Goal: Register for event/course

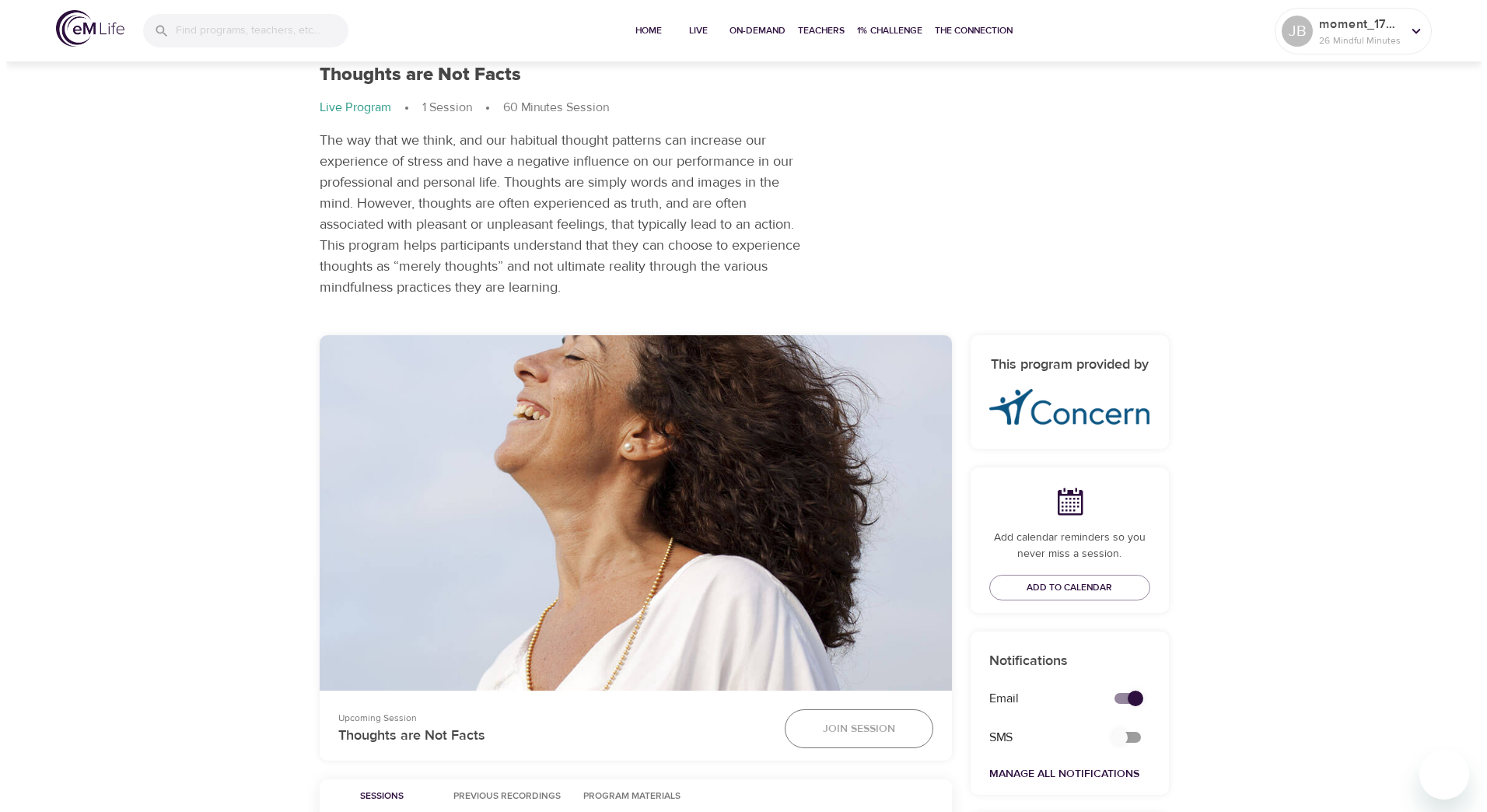
scroll to position [156, 0]
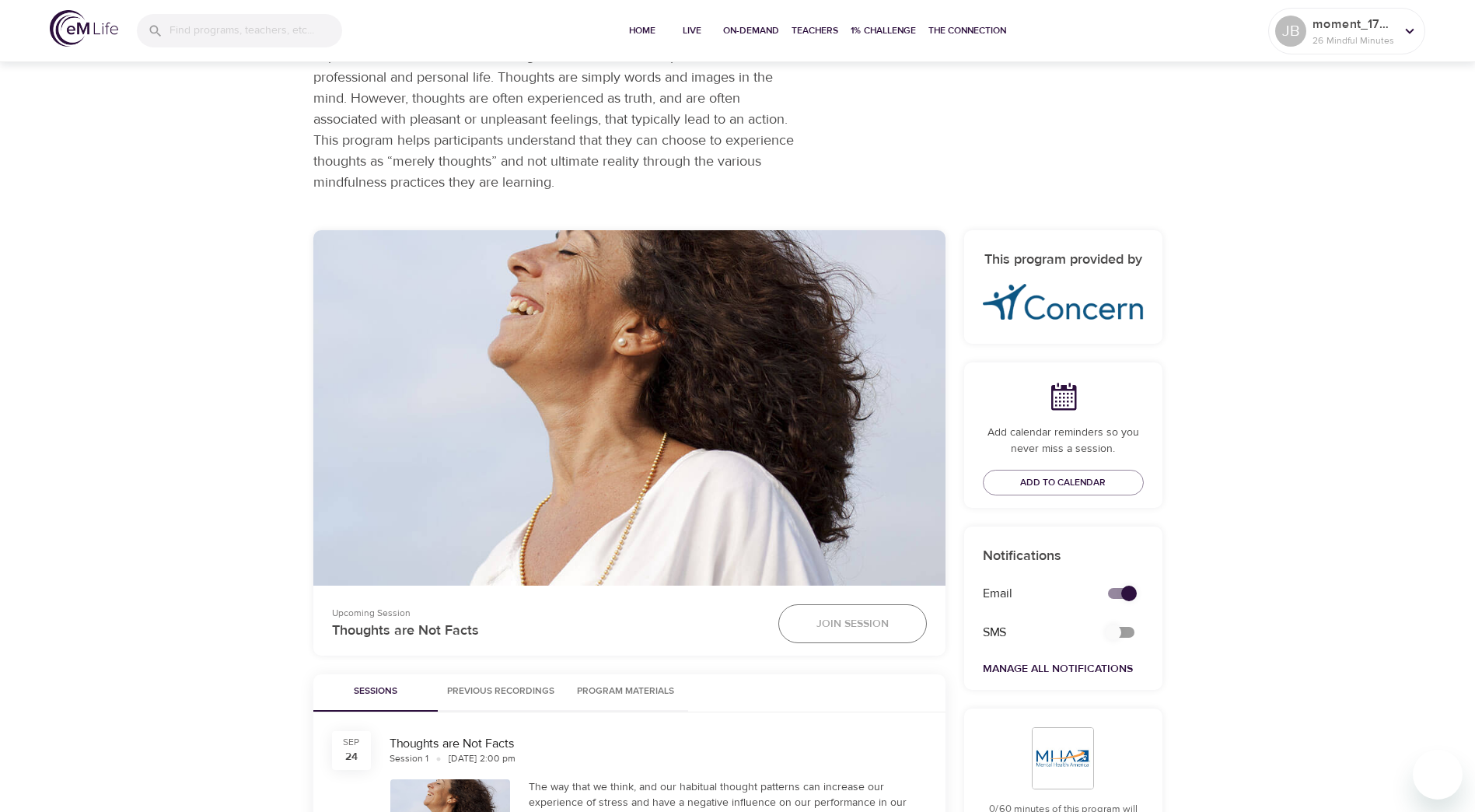
click at [844, 626] on span "Join Session" at bounding box center [852, 624] width 72 height 19
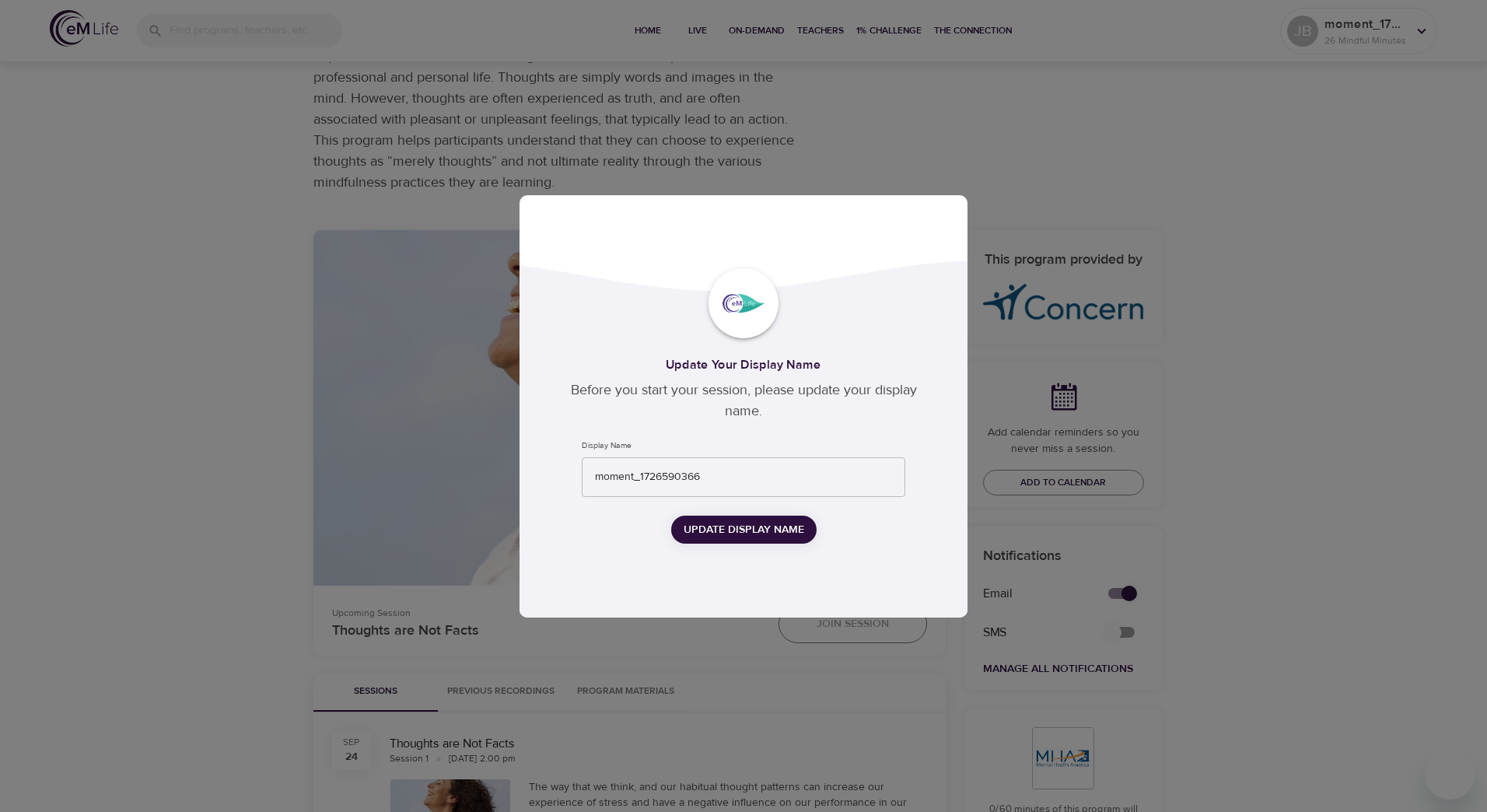
click at [704, 530] on span "Update Display Name" at bounding box center [744, 530] width 121 height 19
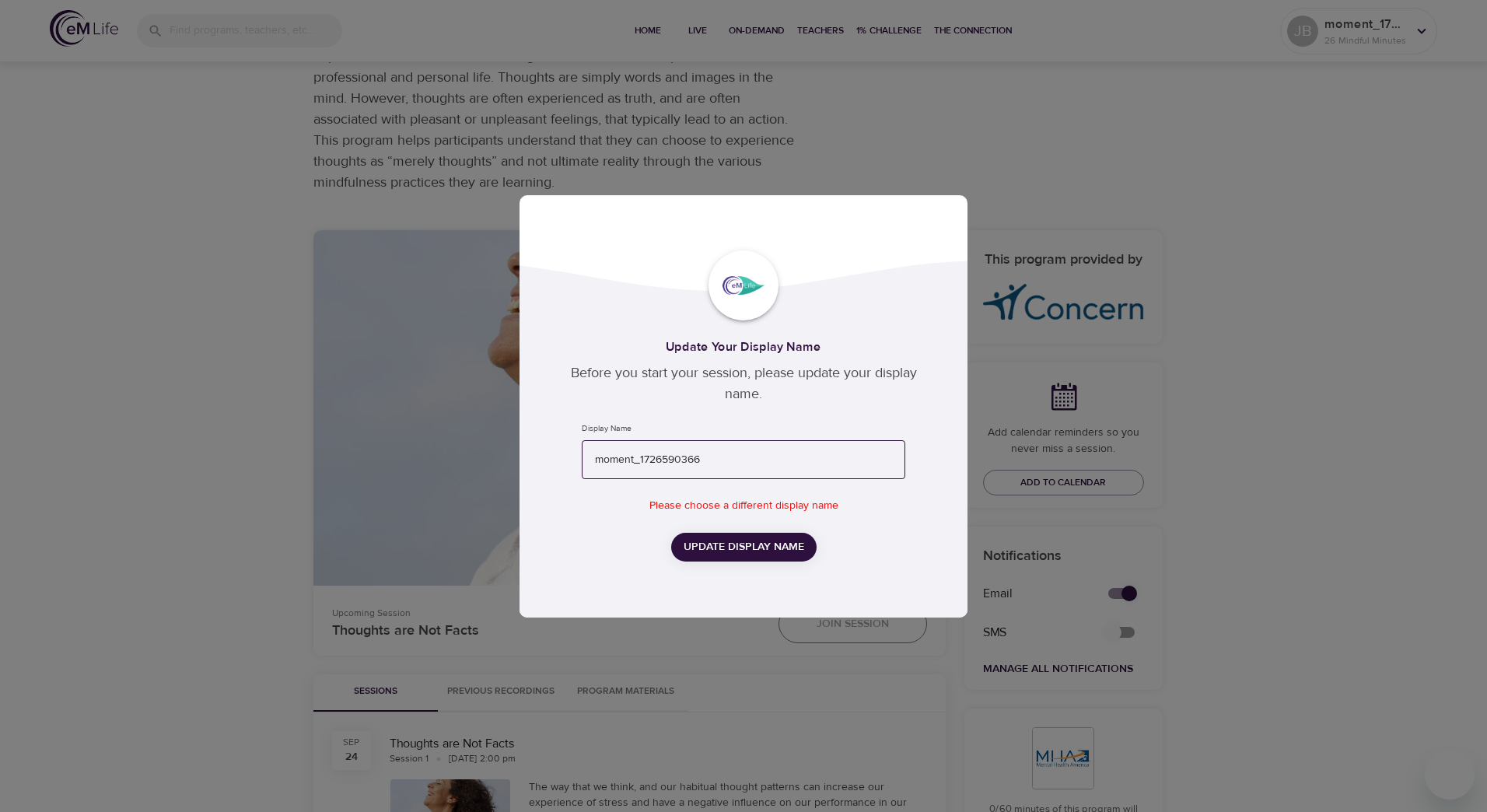
click at [717, 454] on input "moment_1726590366" at bounding box center [743, 460] width 323 height 40
drag, startPoint x: 738, startPoint y: 461, endPoint x: 516, endPoint y: 444, distance: 222.6
click at [516, 444] on div "Update Your Display Name Before you start your session, please update your disp…" at bounding box center [743, 406] width 1487 height 812
click at [752, 546] on span "Update Display Name" at bounding box center [744, 547] width 121 height 19
click at [672, 446] on input "JenJen" at bounding box center [743, 460] width 323 height 40
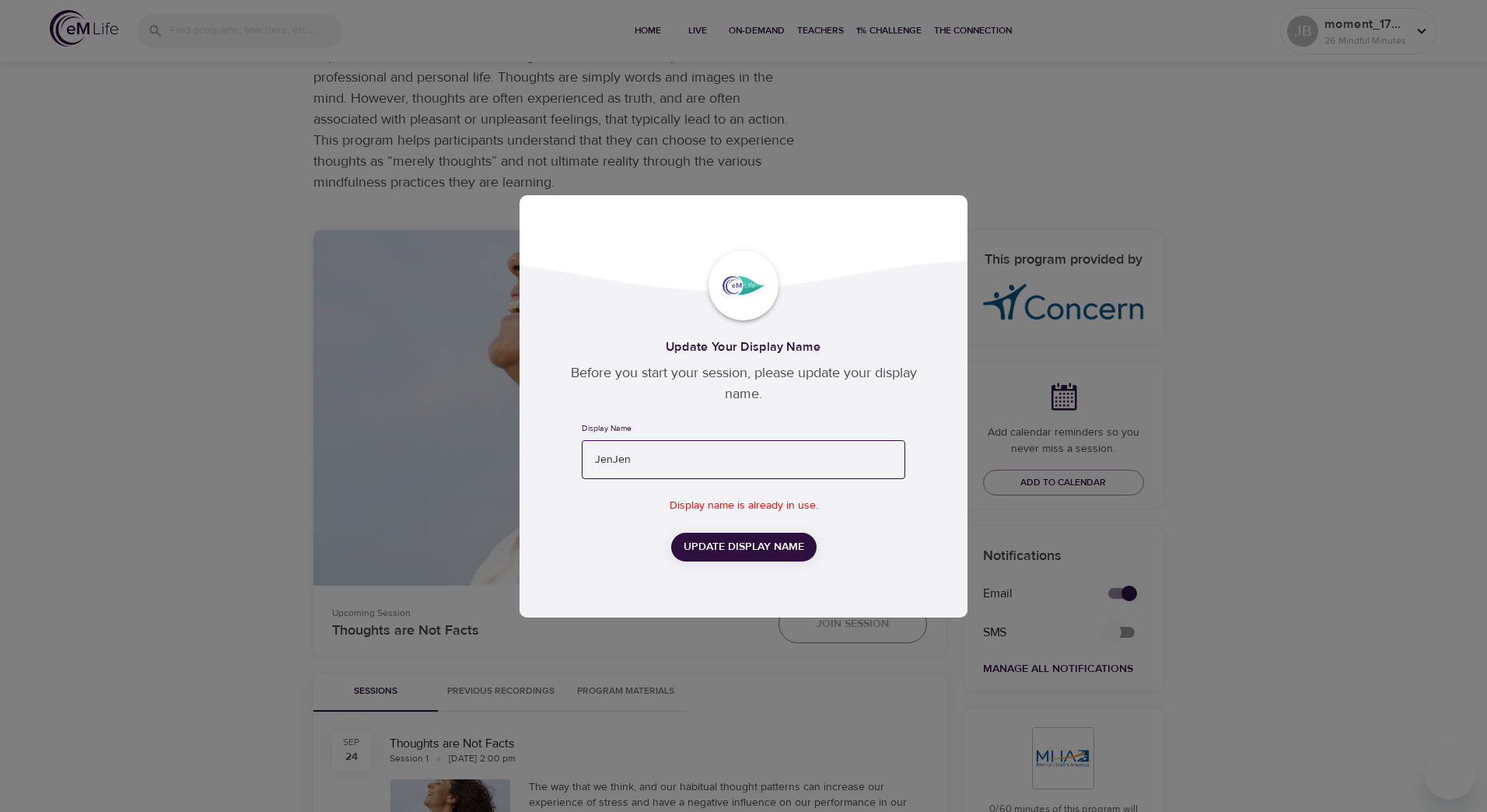
drag, startPoint x: 675, startPoint y: 458, endPoint x: 510, endPoint y: 456, distance: 165.0
click at [510, 456] on div "Update Your Display Name Before you start your session, please update your disp…" at bounding box center [743, 406] width 1487 height 812
click at [703, 540] on span "Update Display Name" at bounding box center [744, 547] width 121 height 19
click at [643, 454] on input "Jen" at bounding box center [743, 460] width 323 height 40
type input "Jenbar"
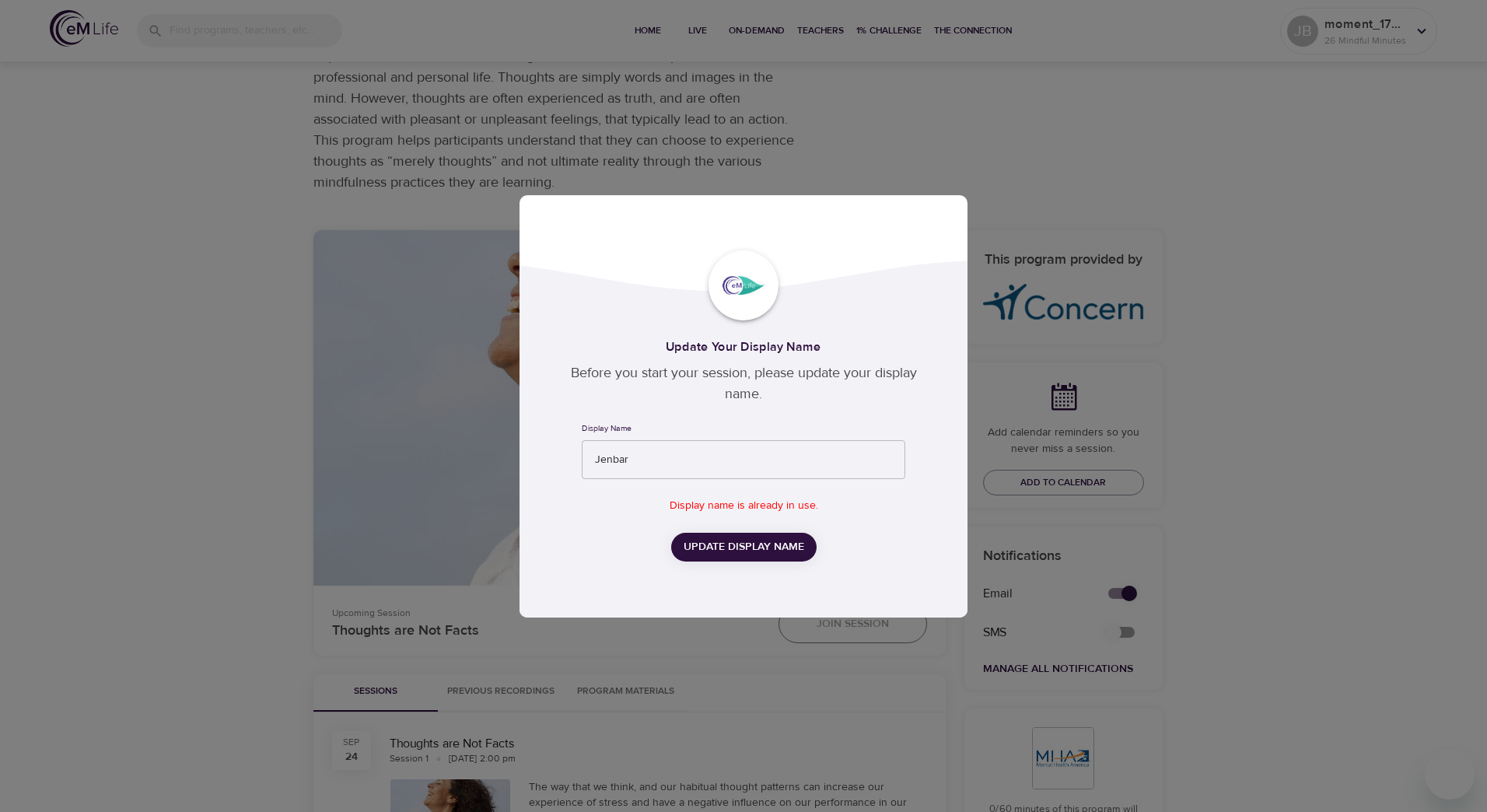
click at [726, 558] on button "Update Display Name" at bounding box center [743, 547] width 145 height 29
